Goal: Navigation & Orientation: Find specific page/section

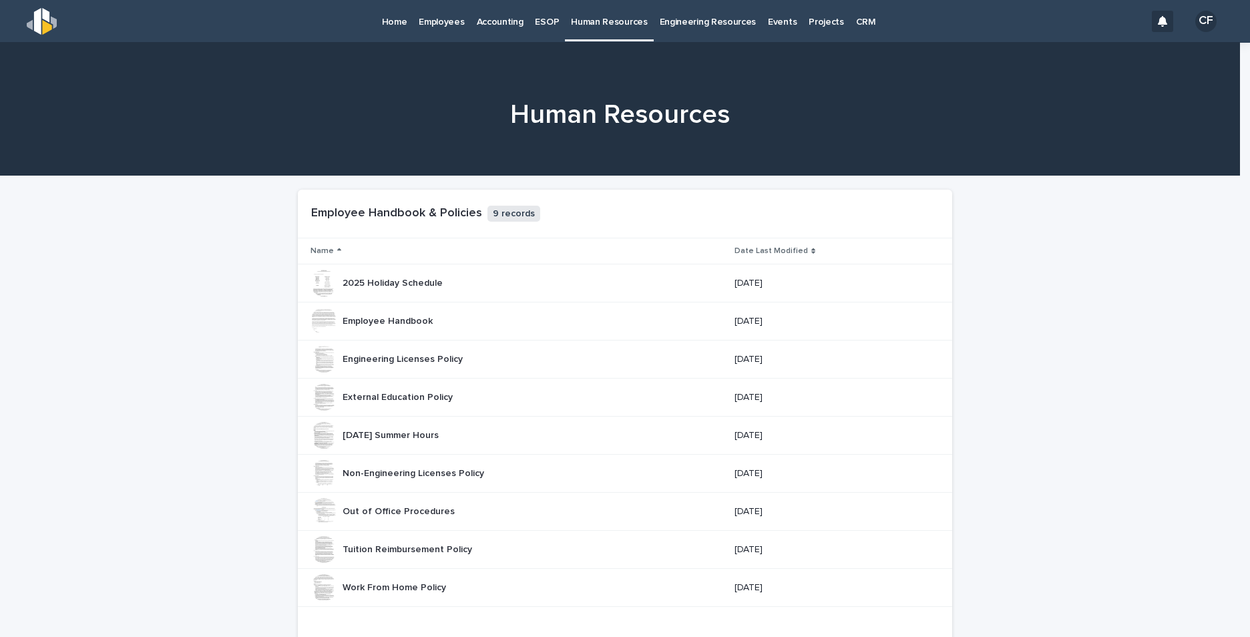
click at [413, 28] on link "Employees" at bounding box center [441, 20] width 57 height 41
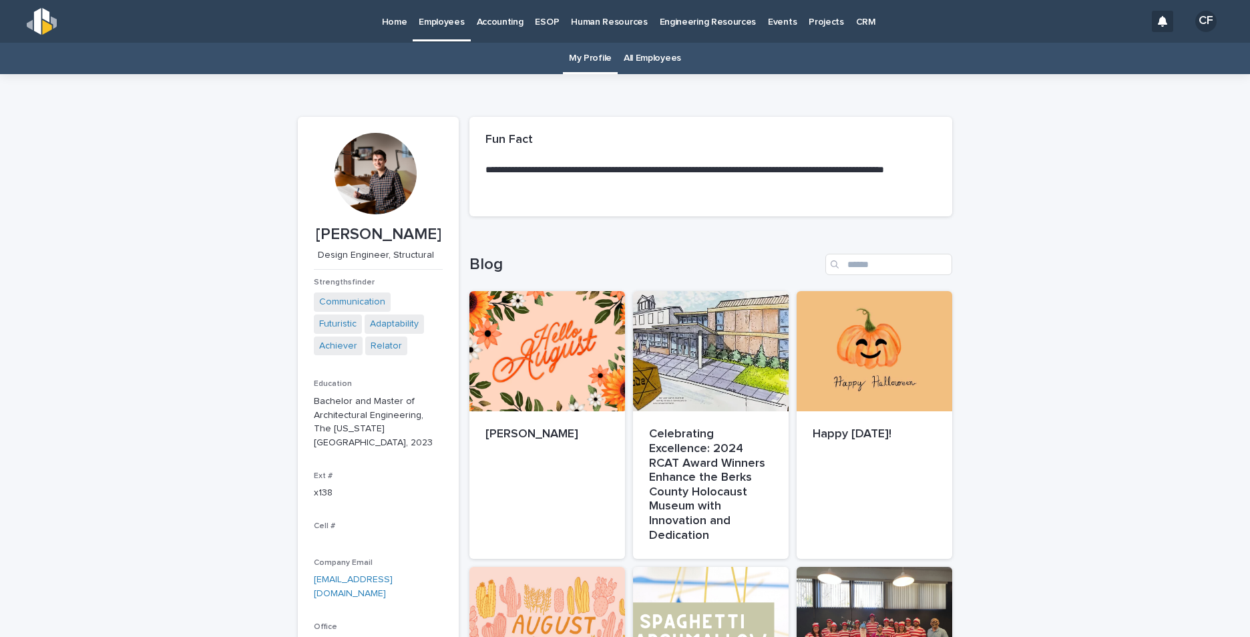
click at [398, 25] on p "Home" at bounding box center [394, 14] width 25 height 28
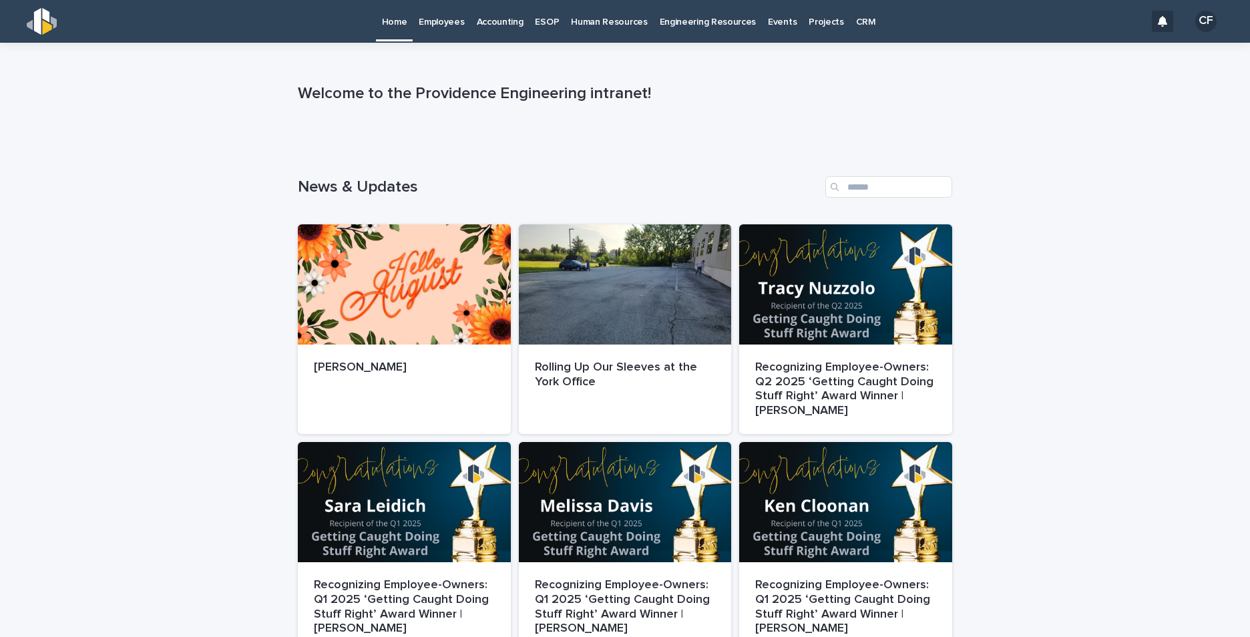
click at [622, 33] on link "Human Resources" at bounding box center [609, 20] width 88 height 41
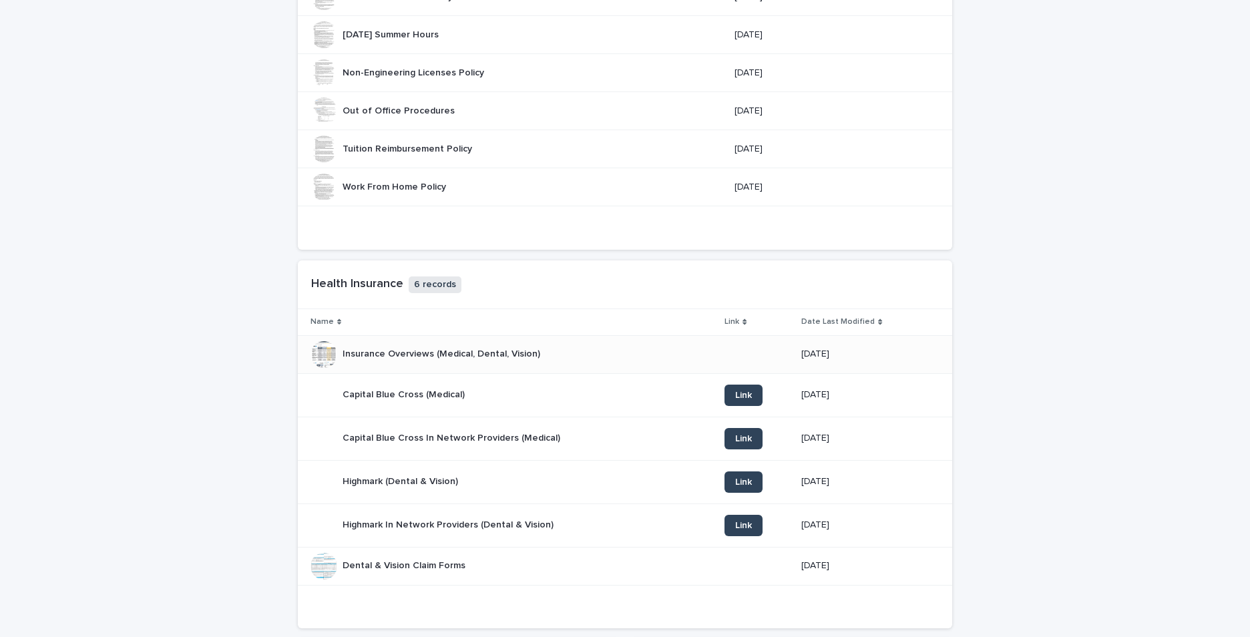
scroll to position [735, 0]
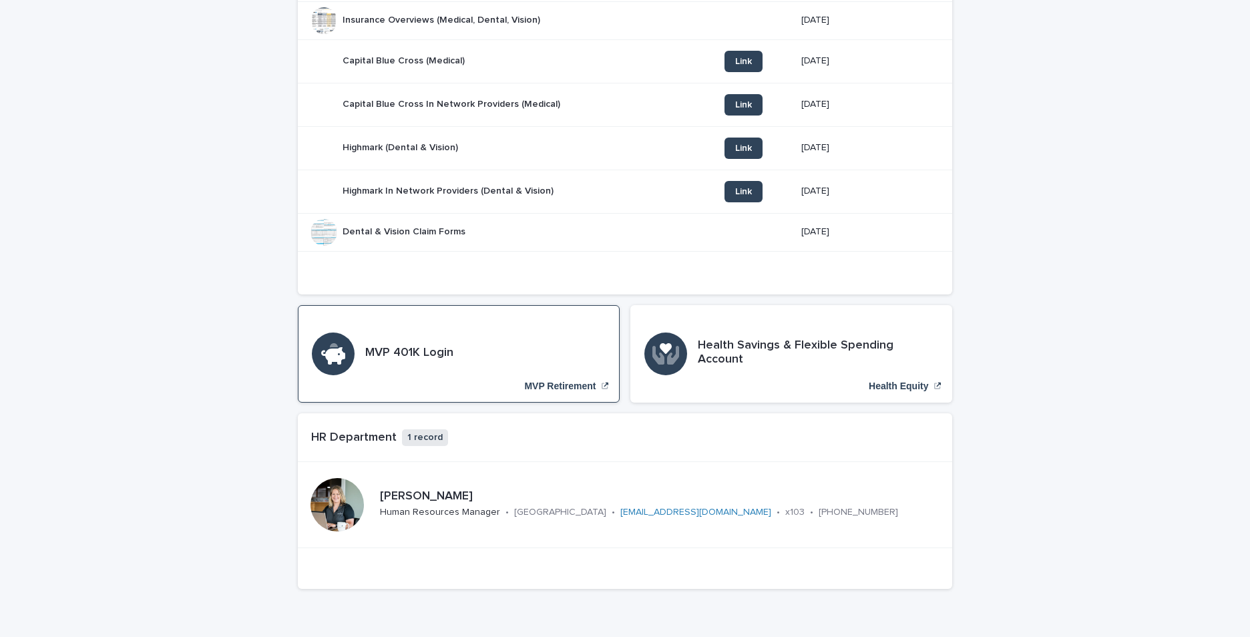
click at [540, 345] on div "MVP 401K Login MVP Retirement" at bounding box center [459, 354] width 322 height 98
